Goal: Transaction & Acquisition: Download file/media

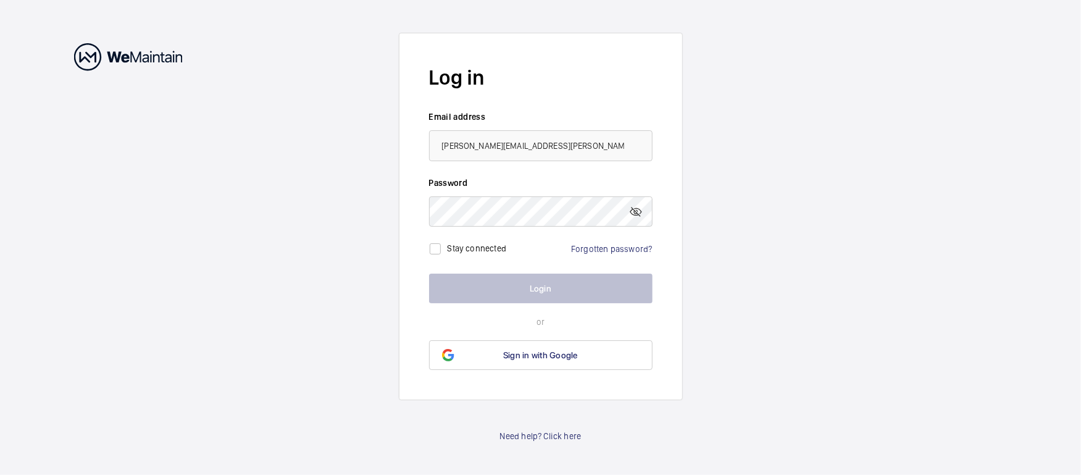
type input "[PERSON_NAME][EMAIL_ADDRESS][PERSON_NAME][DOMAIN_NAME]"
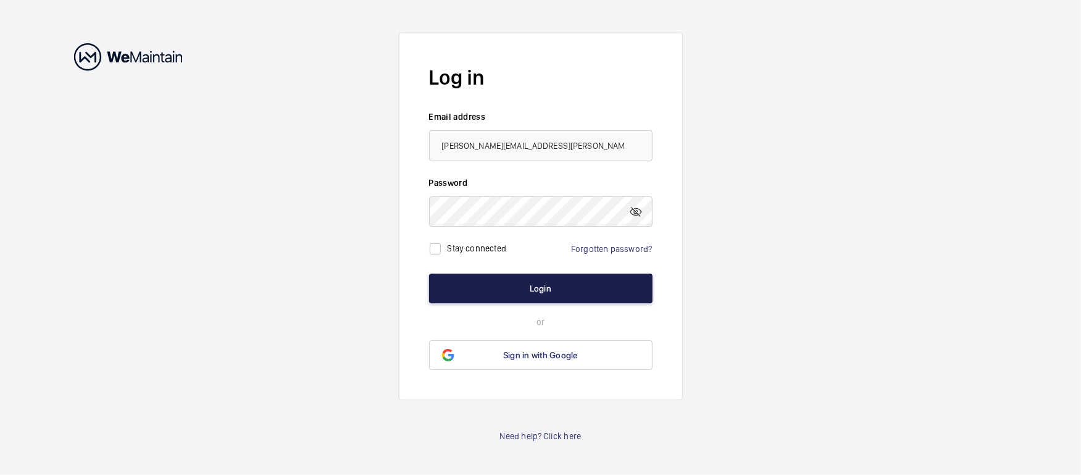
click at [549, 294] on button "Login" at bounding box center [540, 288] width 223 height 30
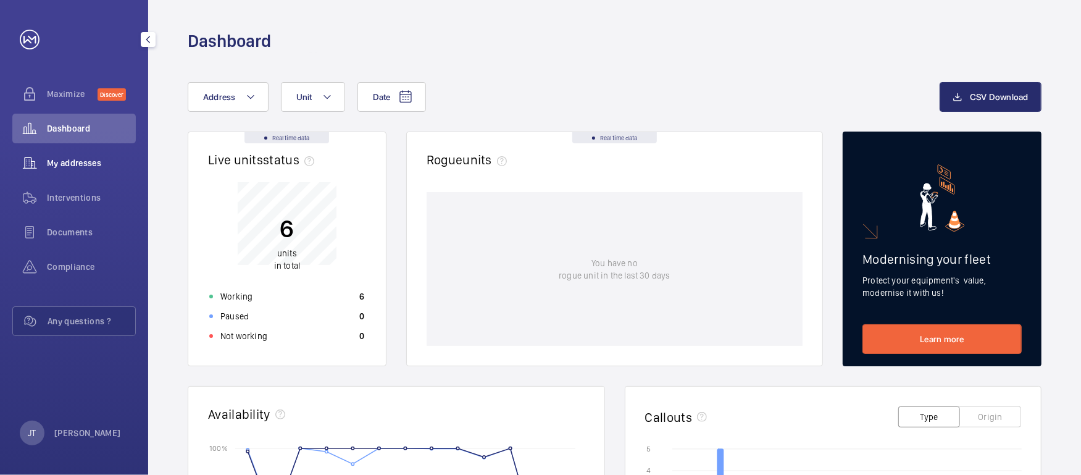
drag, startPoint x: 55, startPoint y: 162, endPoint x: 93, endPoint y: 172, distance: 38.9
click at [56, 162] on span "My addresses" at bounding box center [91, 163] width 89 height 12
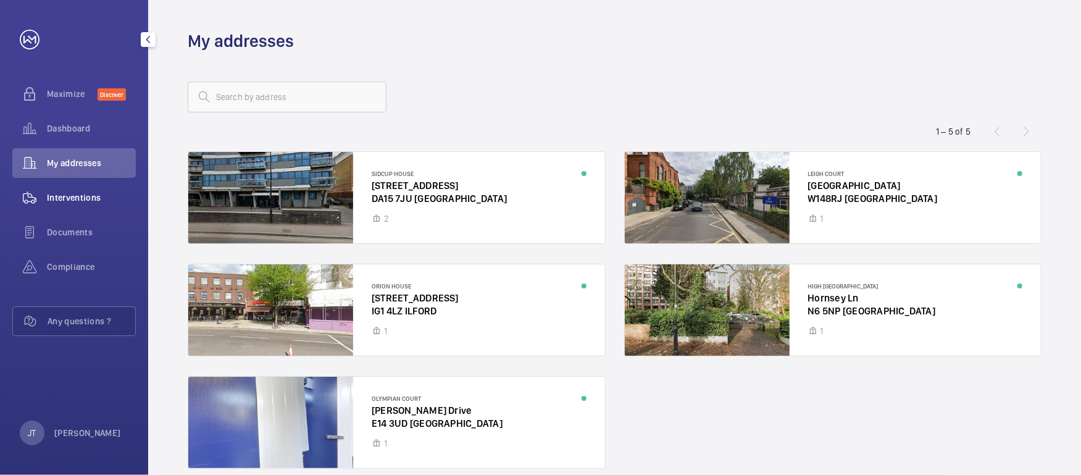
click at [85, 202] on span "Interventions" at bounding box center [91, 197] width 89 height 12
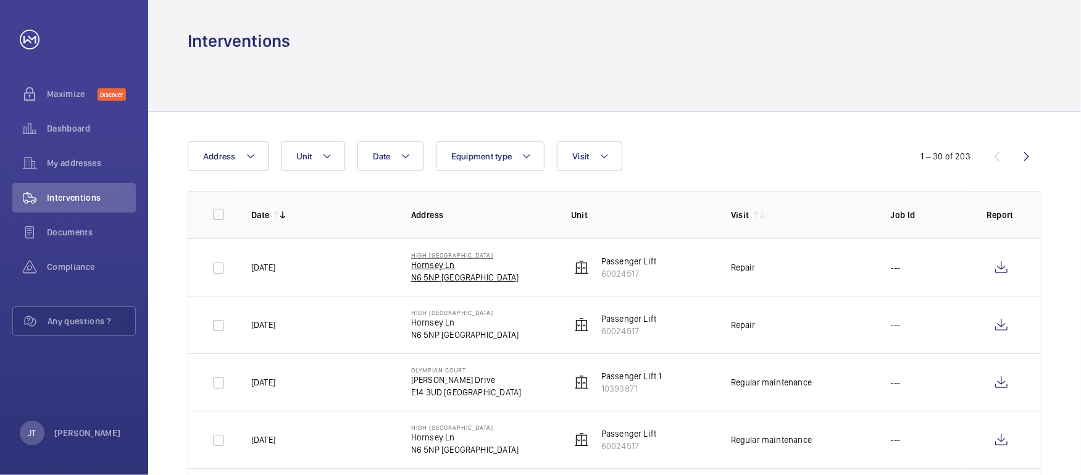
click at [441, 281] on p "N6 5NP [GEOGRAPHIC_DATA]" at bounding box center [464, 277] width 107 height 12
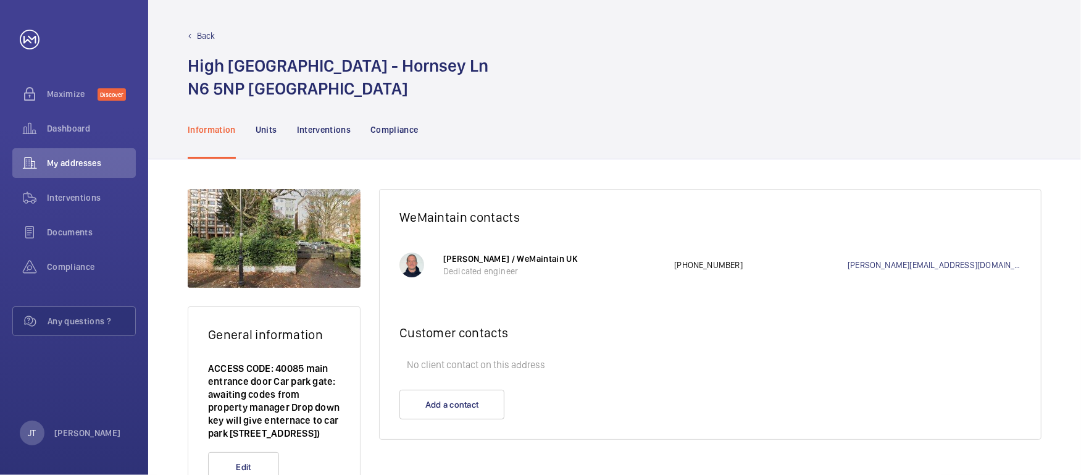
scroll to position [70, 0]
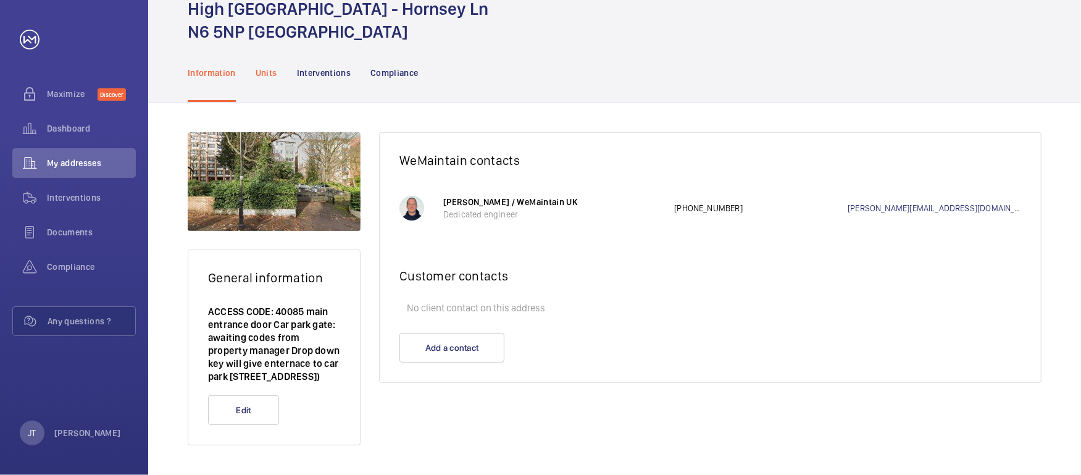
click at [262, 67] on p "Units" at bounding box center [267, 73] width 22 height 12
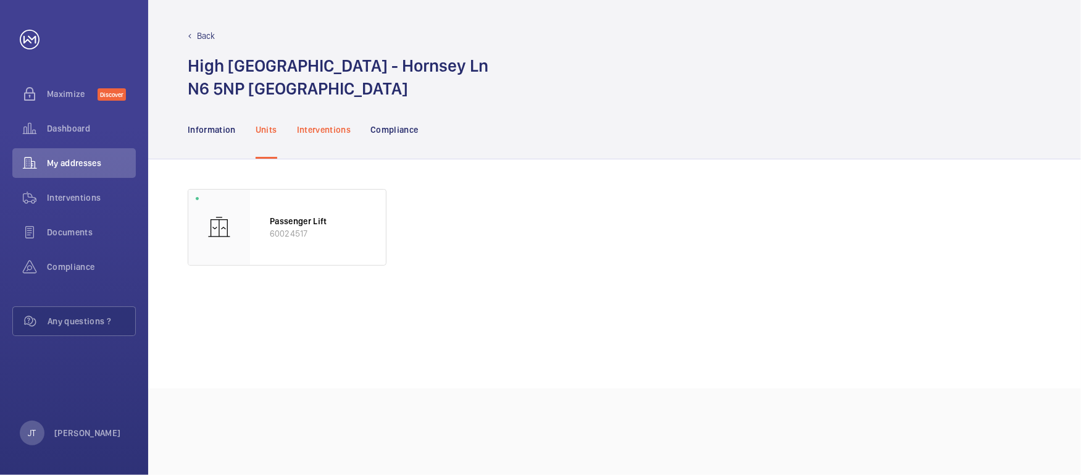
click at [323, 128] on p "Interventions" at bounding box center [324, 129] width 54 height 12
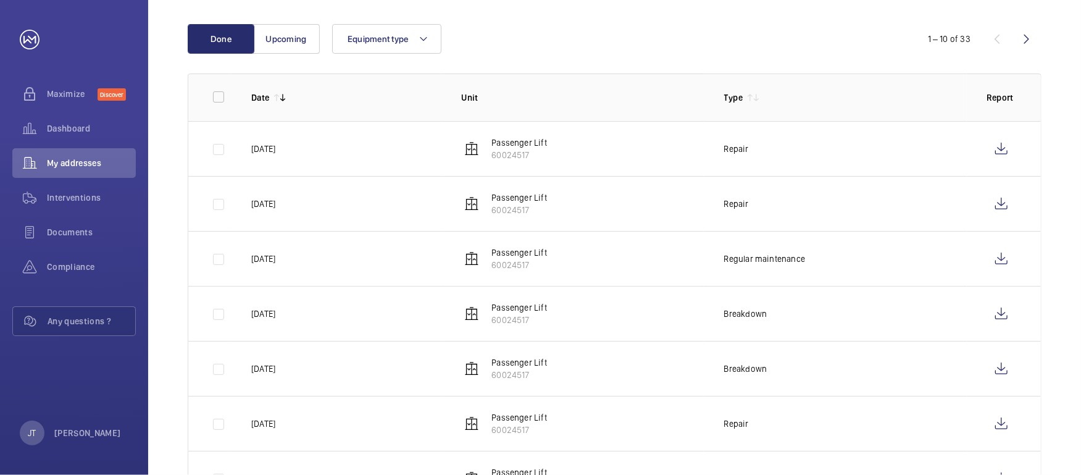
scroll to position [247, 0]
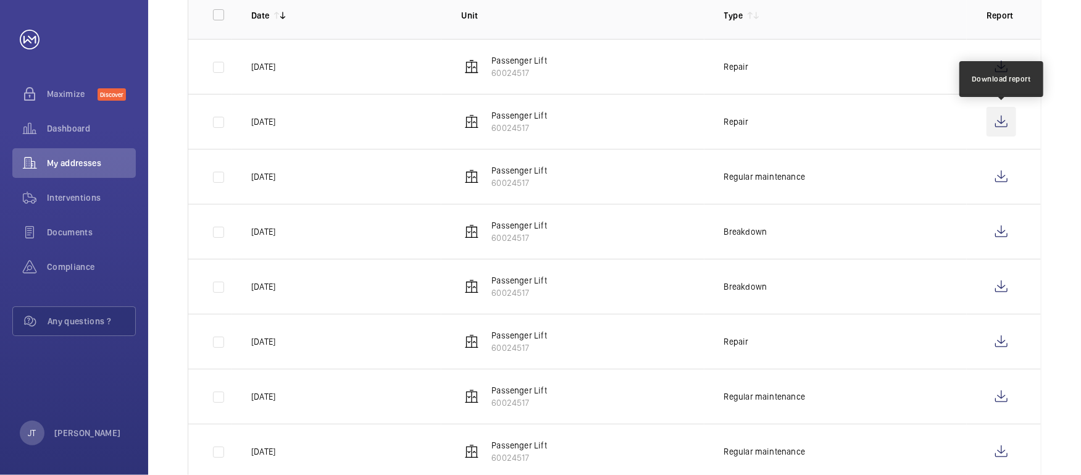
click at [997, 119] on wm-front-icon-button at bounding box center [1001, 122] width 30 height 30
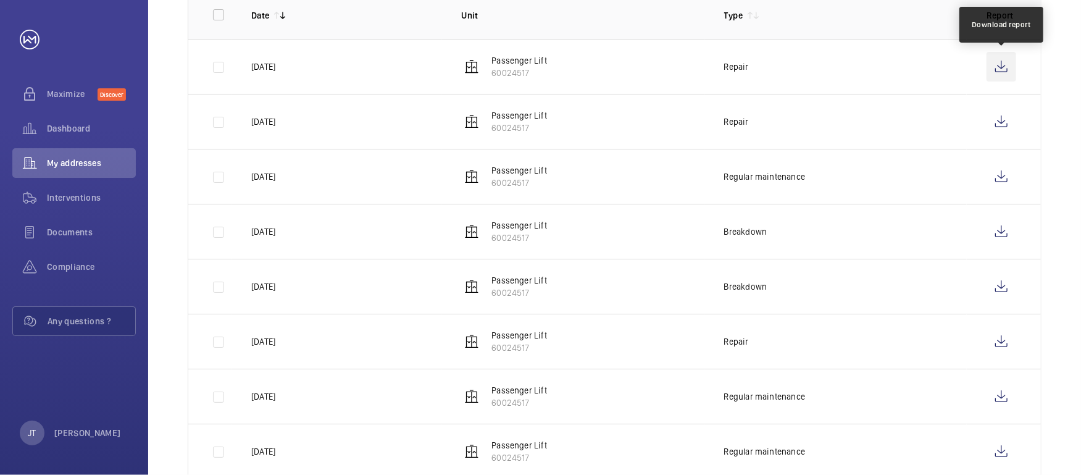
click at [1005, 68] on wm-front-icon-button at bounding box center [1001, 67] width 30 height 30
